Goal: Task Accomplishment & Management: Use online tool/utility

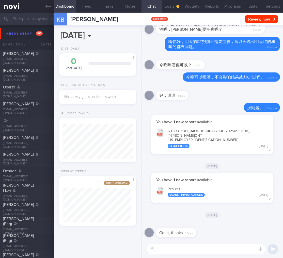
select select "9"
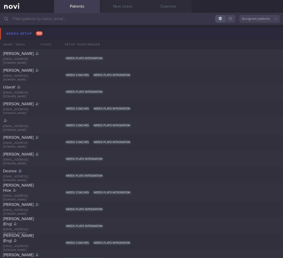
click at [91, 31] on button "Needs setup 103" at bounding box center [142, 33] width 285 height 11
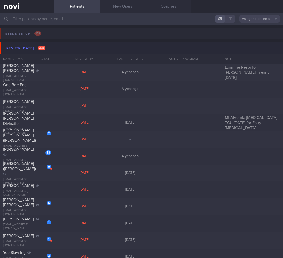
click at [85, 41] on button "Needs setup 103" at bounding box center [140, 35] width 285 height 15
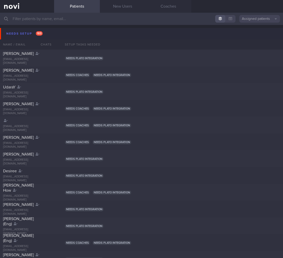
click at [87, 38] on button "Needs setup 103" at bounding box center [142, 33] width 285 height 11
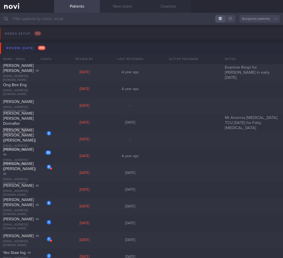
click at [85, 46] on button "Review today 398" at bounding box center [142, 47] width 285 height 11
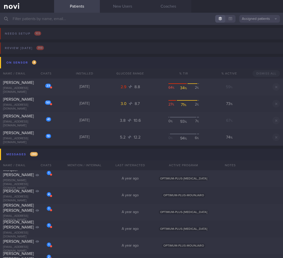
click at [80, 58] on button "On sensor 4" at bounding box center [142, 62] width 285 height 11
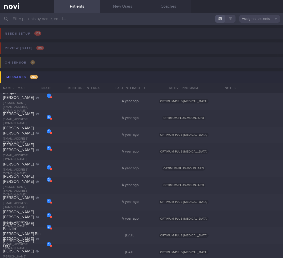
click at [62, 77] on button "Messages 280" at bounding box center [142, 77] width 285 height 11
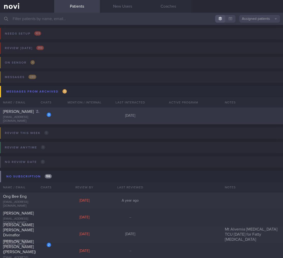
click at [47, 112] on div "3" at bounding box center [49, 114] width 4 height 5
select select "9"
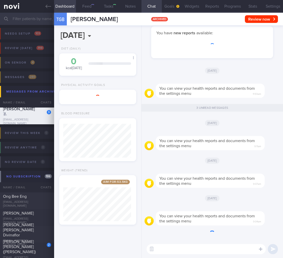
scroll to position [41, 68]
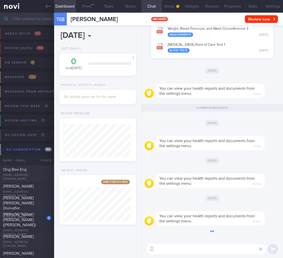
click at [23, 20] on input "text" at bounding box center [141, 19] width 283 height 12
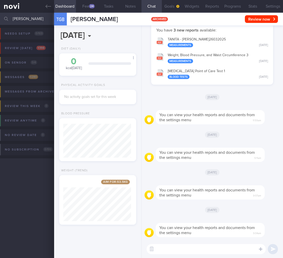
type input "gary sng"
click at [32, 46] on div "Review today 1 / 398" at bounding box center [26, 48] width 44 height 7
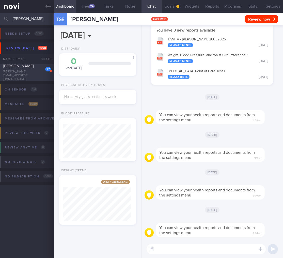
click at [42, 78] on div "27 Gary Sng gary@collectors.com.sg Thu, 11 Sep 6 days ago OPTIMUM-PLUS-MOUNJARO" at bounding box center [141, 72] width 283 height 17
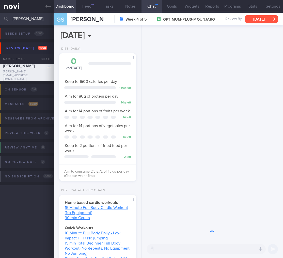
scroll to position [39, 64]
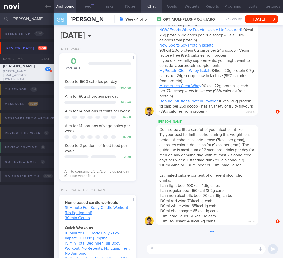
click at [279, 22] on div "GS Gary Sng Week 4 of 5 OPTIMUM-PLUS-MOUNJARO Review By Thu, 11 Sep Set Next Re…" at bounding box center [168, 19] width 229 height 13
click at [277, 21] on button "[DATE]" at bounding box center [261, 19] width 33 height 8
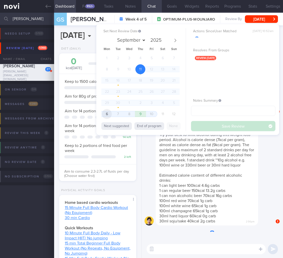
click at [107, 115] on span "6" at bounding box center [107, 114] width 10 height 10
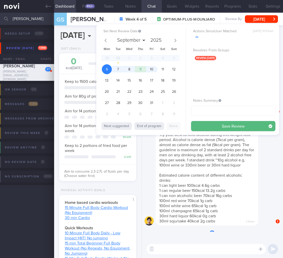
select select "9"
click at [251, 123] on button "Save Review" at bounding box center [233, 126] width 84 height 10
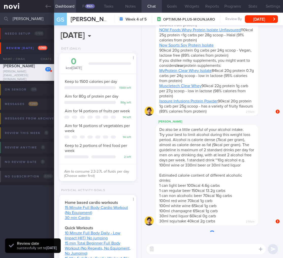
click at [238, 150] on span "Try your best to limit alcohol during this weight loss period. Alcohol is calor…" at bounding box center [207, 150] width 95 height 35
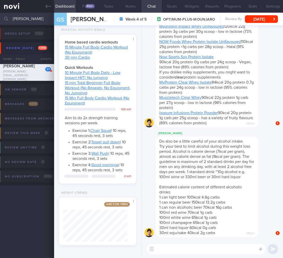
drag, startPoint x: 30, startPoint y: 18, endPoint x: -33, endPoint y: 14, distance: 62.5
click at [0, 14] on html "You are offline! Some functionality will be unavailable Patients New Users Coac…" at bounding box center [141, 129] width 283 height 258
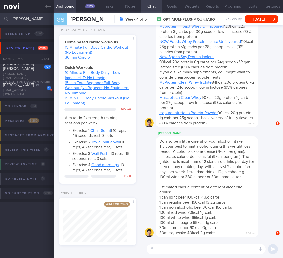
type input "shirl"
click at [27, 93] on div "cvnfywk9mg@privaterelay.appleid.com" at bounding box center [27, 93] width 48 height 8
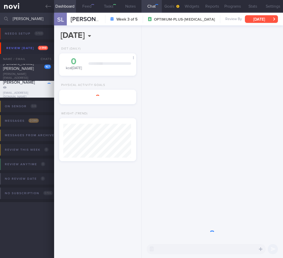
scroll to position [254425, 254391]
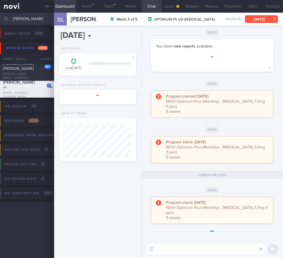
click at [265, 17] on button "[DATE]" at bounding box center [261, 19] width 33 height 8
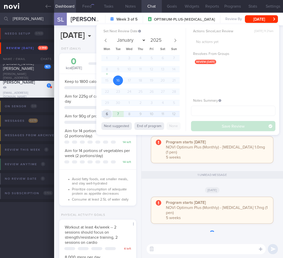
click at [106, 115] on span "6" at bounding box center [107, 114] width 10 height 10
select select "9"
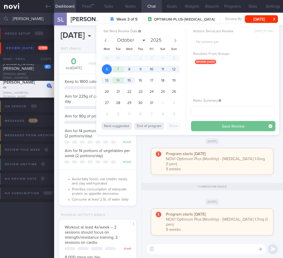
click at [248, 125] on button "Save Review" at bounding box center [233, 126] width 84 height 10
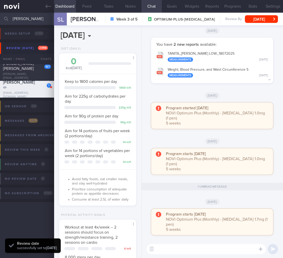
scroll to position [92, 0]
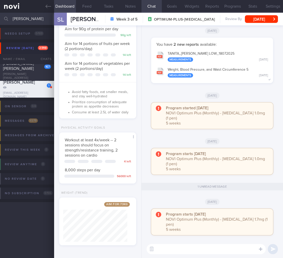
drag, startPoint x: 29, startPoint y: 17, endPoint x: -42, endPoint y: 16, distance: 71.3
click at [0, 16] on html "You are offline! Some functionality will be unavailable Patients New Users Coac…" at bounding box center [141, 129] width 283 height 258
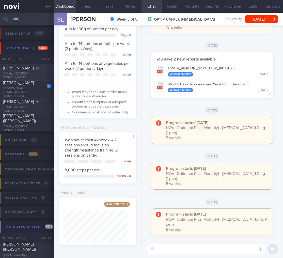
type input "tang"
click at [23, 75] on div "CHRISTINE TANG christinetsj@gmail.com" at bounding box center [27, 73] width 54 height 14
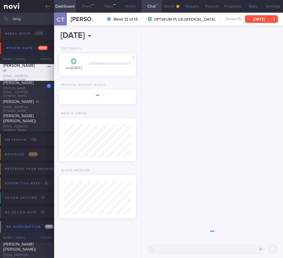
scroll to position [34, 68]
click at [269, 21] on button "[DATE]" at bounding box center [261, 19] width 33 height 8
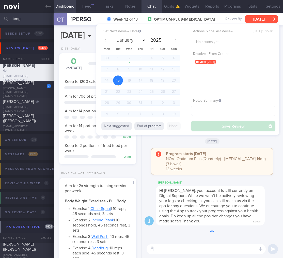
scroll to position [254427, 254395]
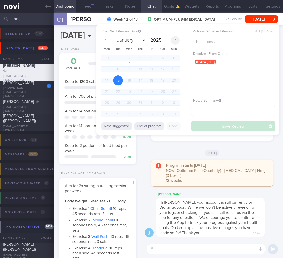
click at [175, 41] on icon at bounding box center [176, 41] width 4 height 4
click at [173, 41] on span at bounding box center [175, 40] width 9 height 9
select select "9"
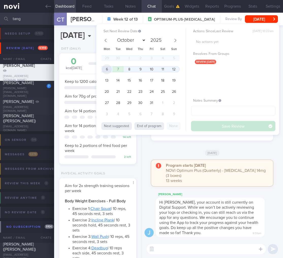
click at [106, 70] on span "6" at bounding box center [107, 69] width 10 height 10
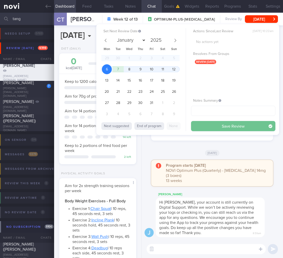
click at [223, 123] on button "Save Review" at bounding box center [233, 126] width 84 height 10
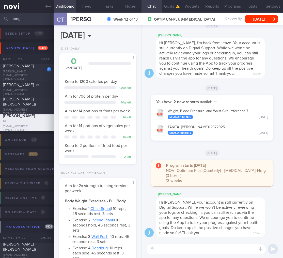
click at [42, 19] on input "tang" at bounding box center [141, 19] width 283 height 12
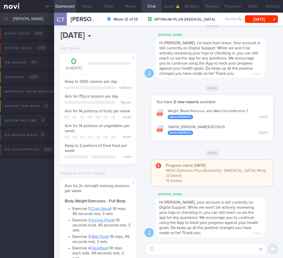
type input "doreen"
click at [17, 4] on link at bounding box center [27, 6] width 54 height 13
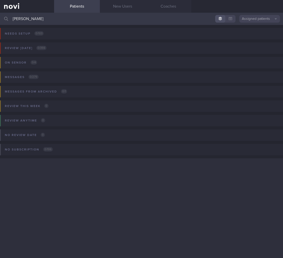
click at [248, 17] on button "Assigned patients" at bounding box center [260, 19] width 41 height 8
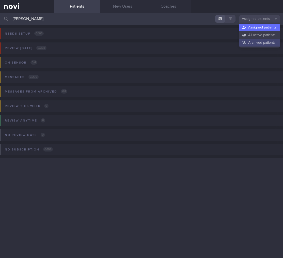
click at [259, 43] on button "Archived patients" at bounding box center [260, 43] width 41 height 8
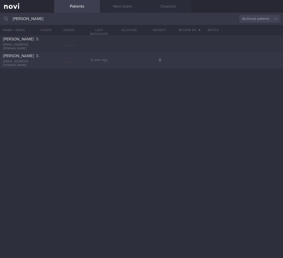
click at [38, 54] on div "Doreen Koh doreenkoh8@yahoo.com.sg A year ago 0" at bounding box center [141, 60] width 283 height 17
select select "9"
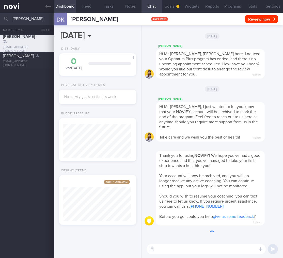
scroll to position [41, 68]
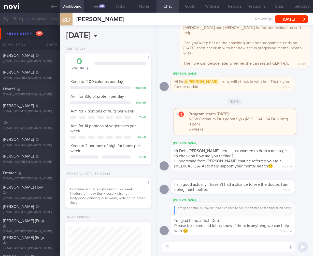
select select "7"
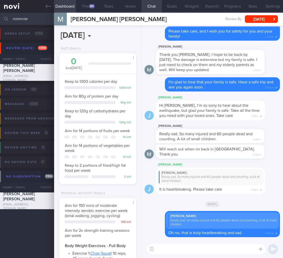
select select "9"
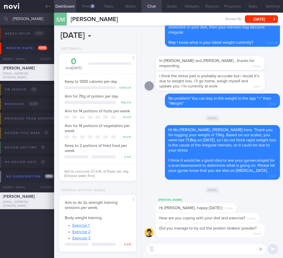
select select "8"
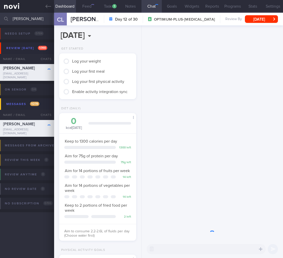
scroll to position [39, 64]
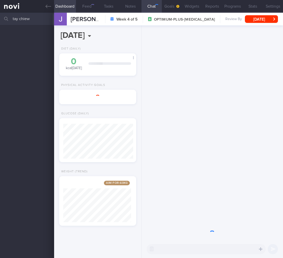
select select "9"
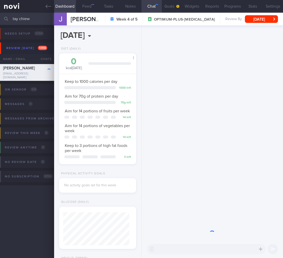
scroll to position [33, 66]
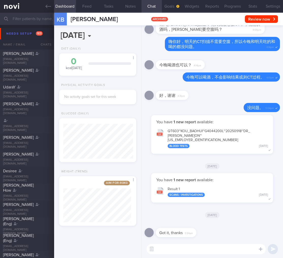
select select "9"
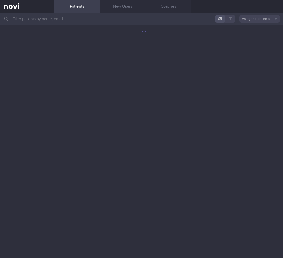
click at [90, 24] on input "text" at bounding box center [141, 19] width 283 height 12
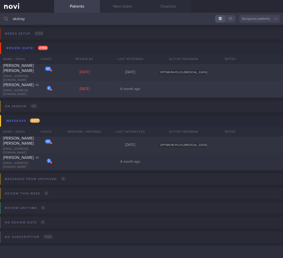
type input "akshay"
click at [79, 91] on div "[DATE]" at bounding box center [85, 89] width 46 height 5
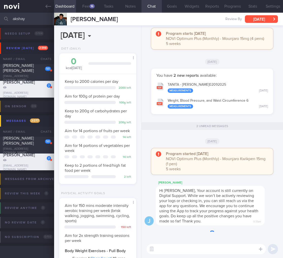
click at [267, 20] on button "[DATE]" at bounding box center [261, 19] width 33 height 8
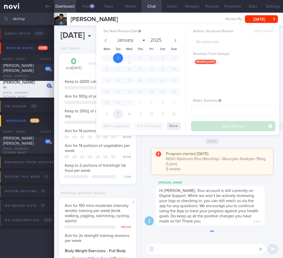
scroll to position [39, 64]
click at [109, 116] on span "6" at bounding box center [107, 114] width 10 height 10
select select "9"
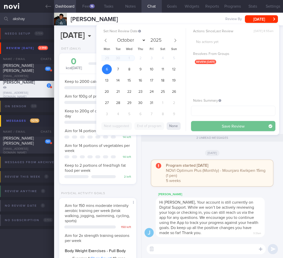
click at [262, 126] on button "Save Review" at bounding box center [233, 126] width 84 height 10
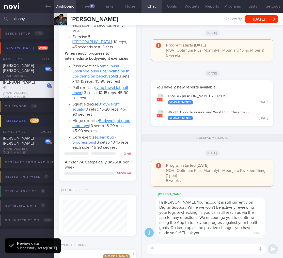
scroll to position [340, 0]
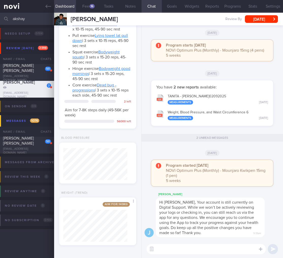
drag, startPoint x: 33, startPoint y: 17, endPoint x: -71, endPoint y: 13, distance: 104.7
click at [0, 13] on html "You are offline! Some functionality will be unavailable Patients New Users Coac…" at bounding box center [141, 129] width 283 height 258
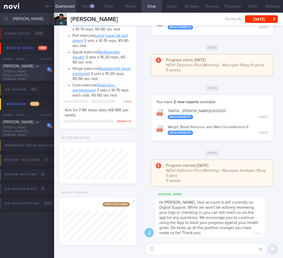
type input "[PERSON_NAME]"
click at [27, 69] on div "[PERSON_NAME]" at bounding box center [26, 66] width 47 height 5
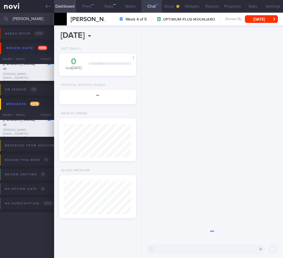
scroll to position [34, 68]
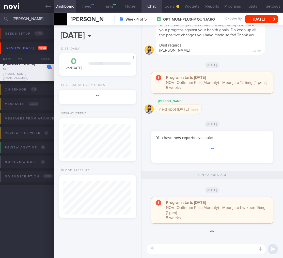
click at [263, 23] on div "[PERSON_NAME] Week 4 of 5 OPTIMUM-PLUS-MOUNJARO Review By [DATE] Set Next Revie…" at bounding box center [168, 19] width 229 height 13
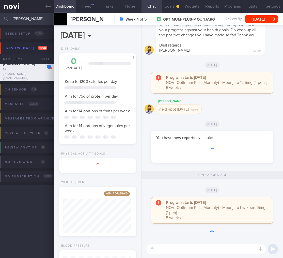
scroll to position [39, 64]
click at [264, 20] on button "[DATE]" at bounding box center [261, 19] width 33 height 8
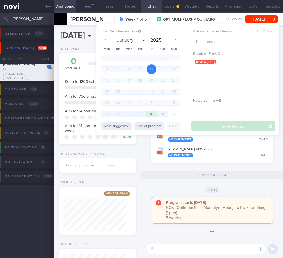
scroll to position [254427, 254395]
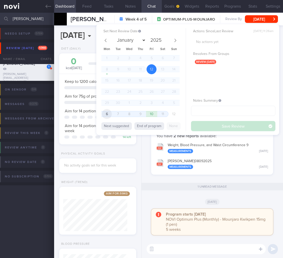
click at [106, 114] on span "6" at bounding box center [107, 114] width 10 height 10
select select "9"
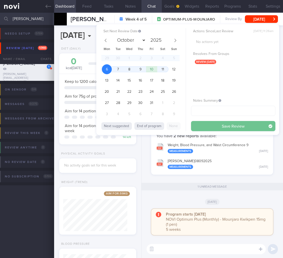
click at [223, 123] on button "Save Review" at bounding box center [233, 126] width 84 height 10
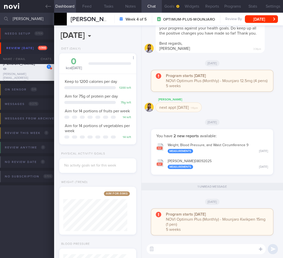
drag, startPoint x: 29, startPoint y: 17, endPoint x: -18, endPoint y: 16, distance: 46.6
click at [0, 16] on html "You are offline! Some functionality will be unavailable Patients New Users Coac…" at bounding box center [141, 129] width 283 height 258
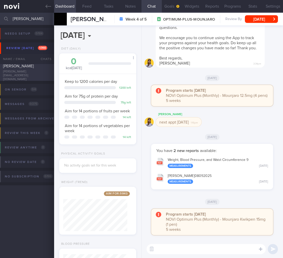
type input "[PERSON_NAME]"
click at [20, 68] on div "[PERSON_NAME]" at bounding box center [26, 66] width 47 height 5
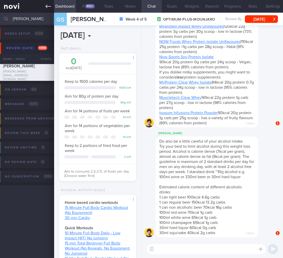
scroll to position [176, 0]
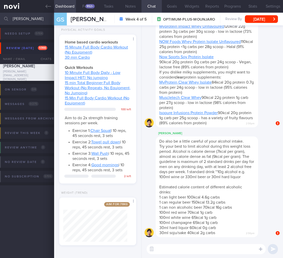
drag, startPoint x: 85, startPoint y: 5, endPoint x: 85, endPoint y: 13, distance: 8.7
click at [85, 5] on button "Feed 952+" at bounding box center [87, 6] width 22 height 13
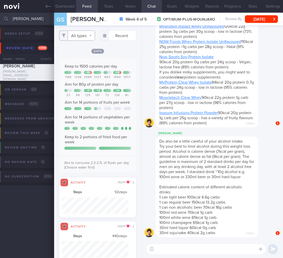
click at [83, 35] on button "All types" at bounding box center [77, 36] width 36 height 10
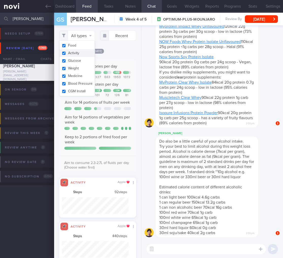
click at [81, 54] on button "Activity" at bounding box center [78, 53] width 36 height 8
checkbox input "false"
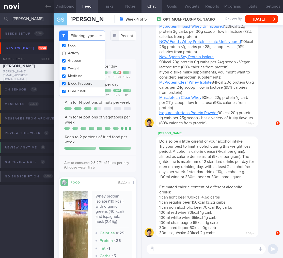
click at [117, 99] on div "Keep to 1500 calories per day + 566 + 450 1186 1206 2066 1327 663 1950 1072 Aim…" at bounding box center [97, 117] width 67 height 107
